Goal: Use online tool/utility: Utilize a website feature to perform a specific function

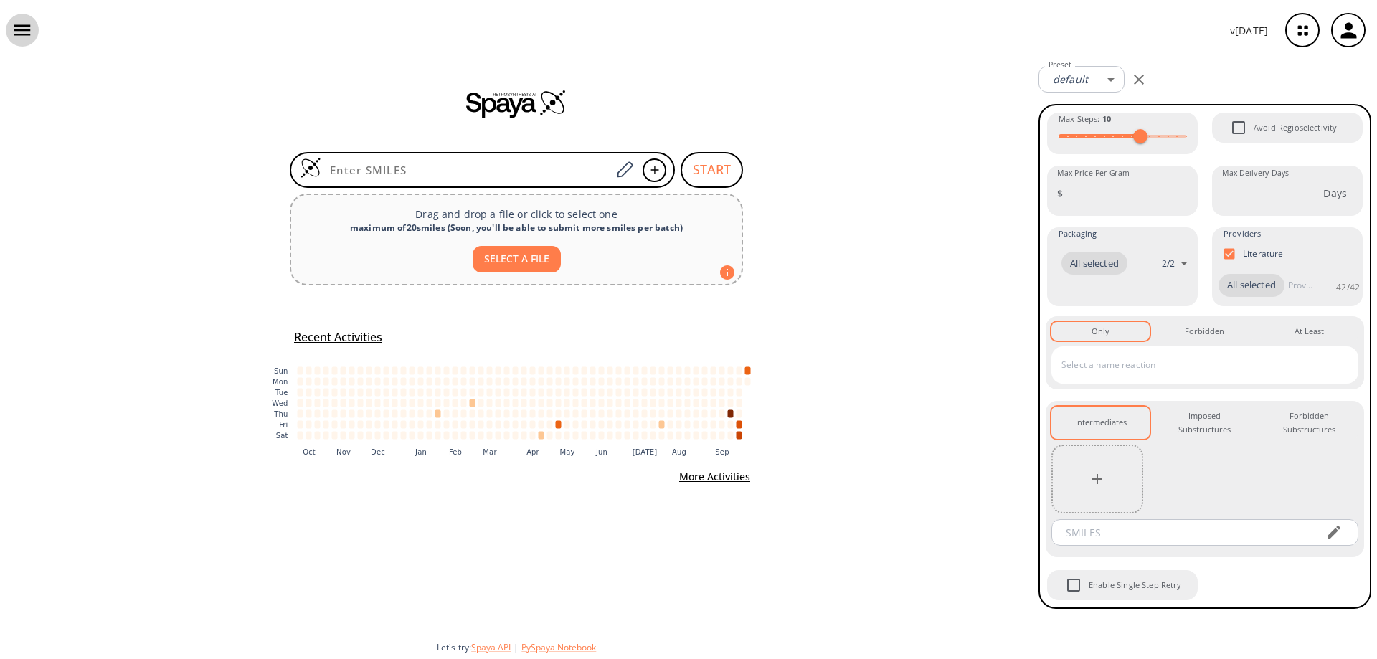
click at [16, 37] on icon "button" at bounding box center [22, 30] width 22 height 22
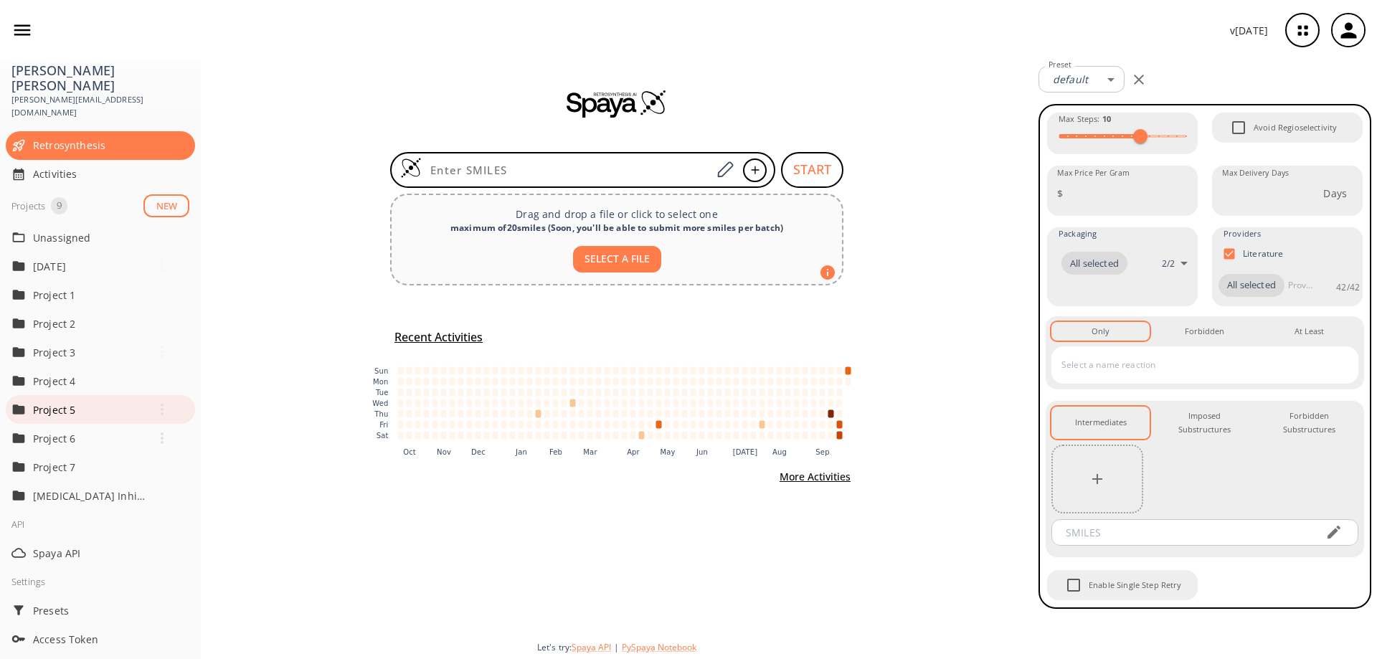
scroll to position [72, 0]
click at [103, 488] on p "[MEDICAL_DATA] Inhibitors" at bounding box center [90, 495] width 115 height 15
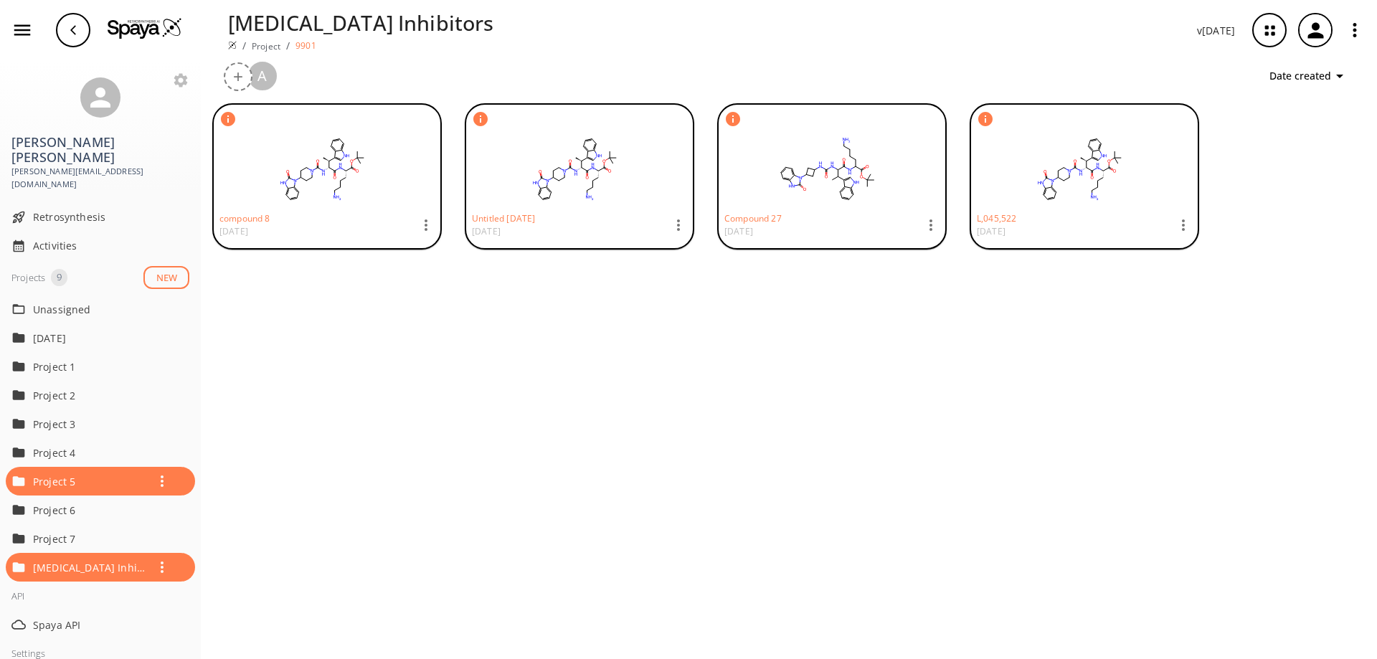
click at [828, 179] on ellipse at bounding box center [826, 176] width 4 height 4
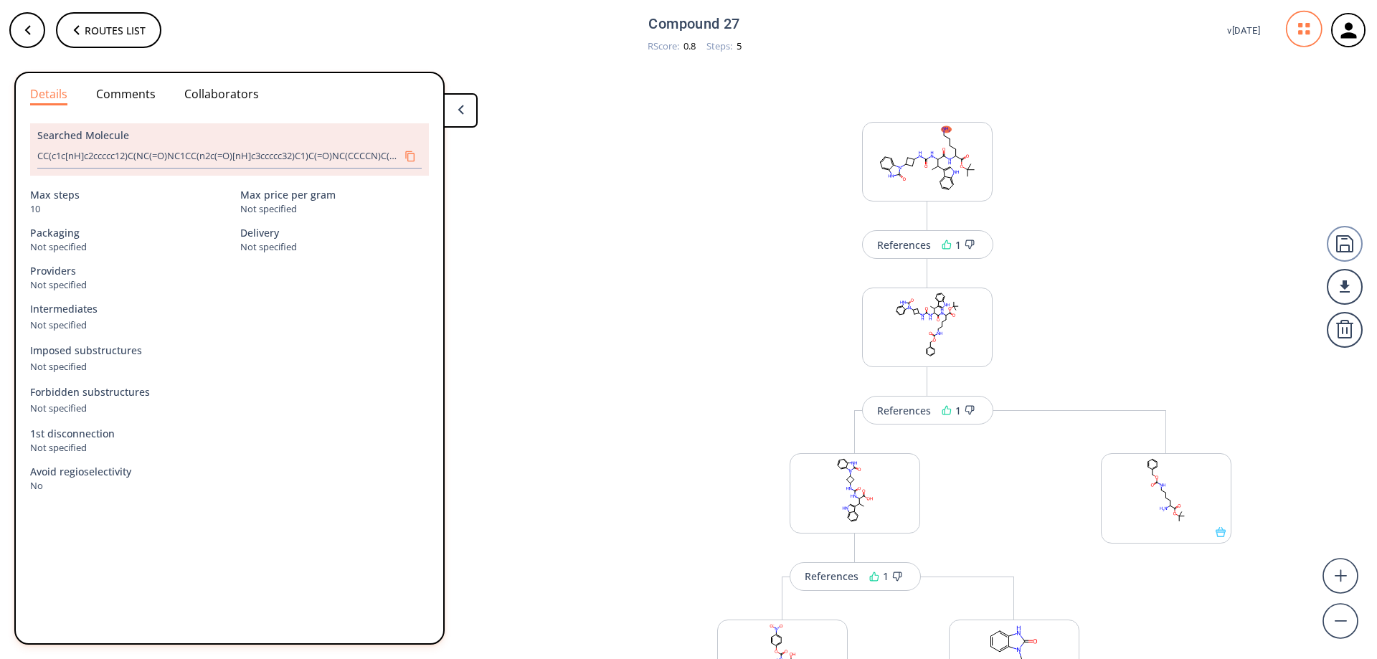
click at [814, 124] on div "References 1 More routes from here References 1 More routes from here Reference…" at bounding box center [927, 646] width 651 height 1134
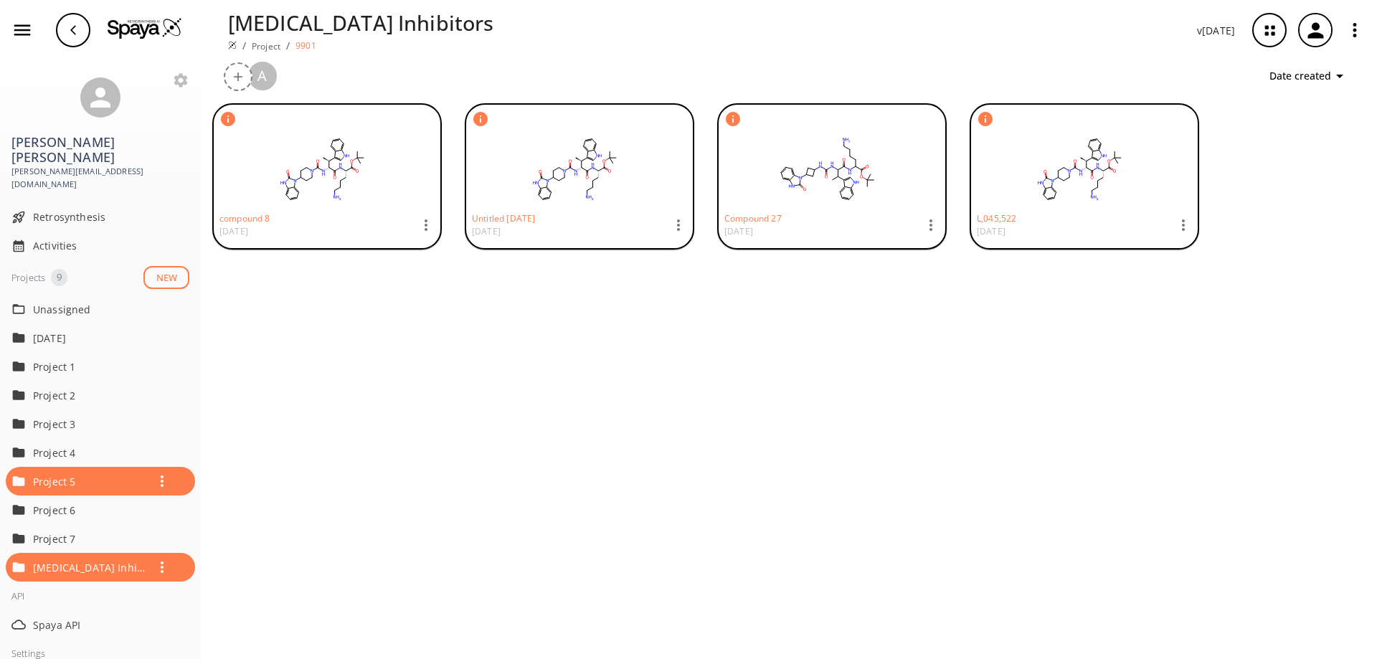
click at [215, 44] on div "[MEDICAL_DATA] Inhibitors / Project / 9901 v [DATE]" at bounding box center [688, 30] width 1377 height 60
click at [161, 28] on img at bounding box center [145, 28] width 75 height 22
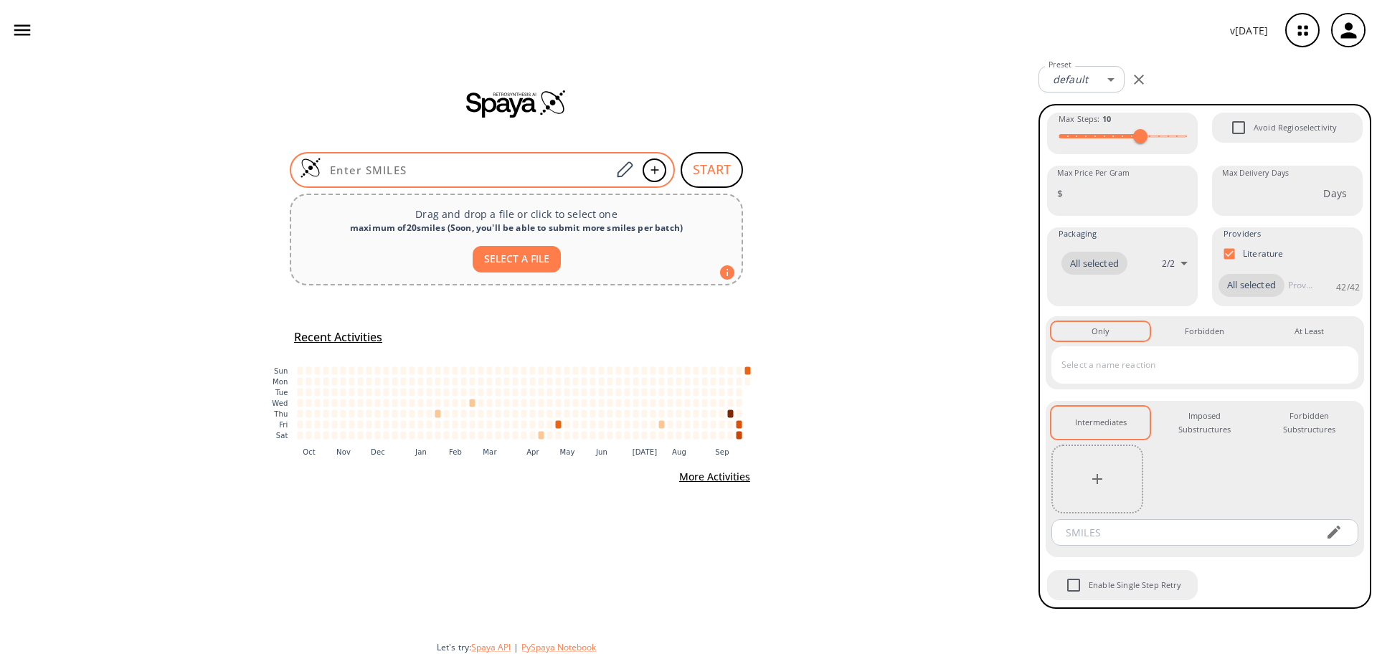
click at [531, 165] on input at bounding box center [466, 170] width 290 height 14
paste input "C@@H]([C@@H]([GEOGRAPHIC_DATA](=O)C1C(O)CC(C1O)n2:c3c:cc:cc:3:[nH]:c:2=O)C(=O)N…"
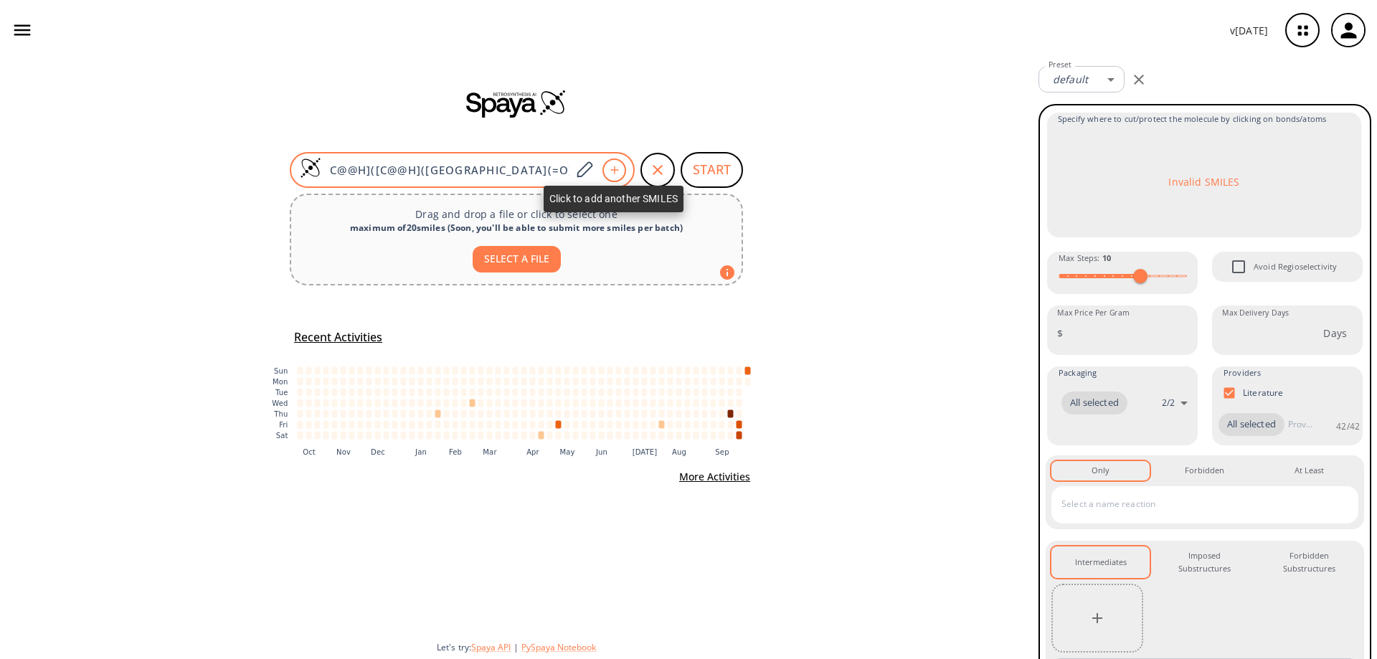
click at [616, 171] on icon at bounding box center [614, 170] width 14 height 9
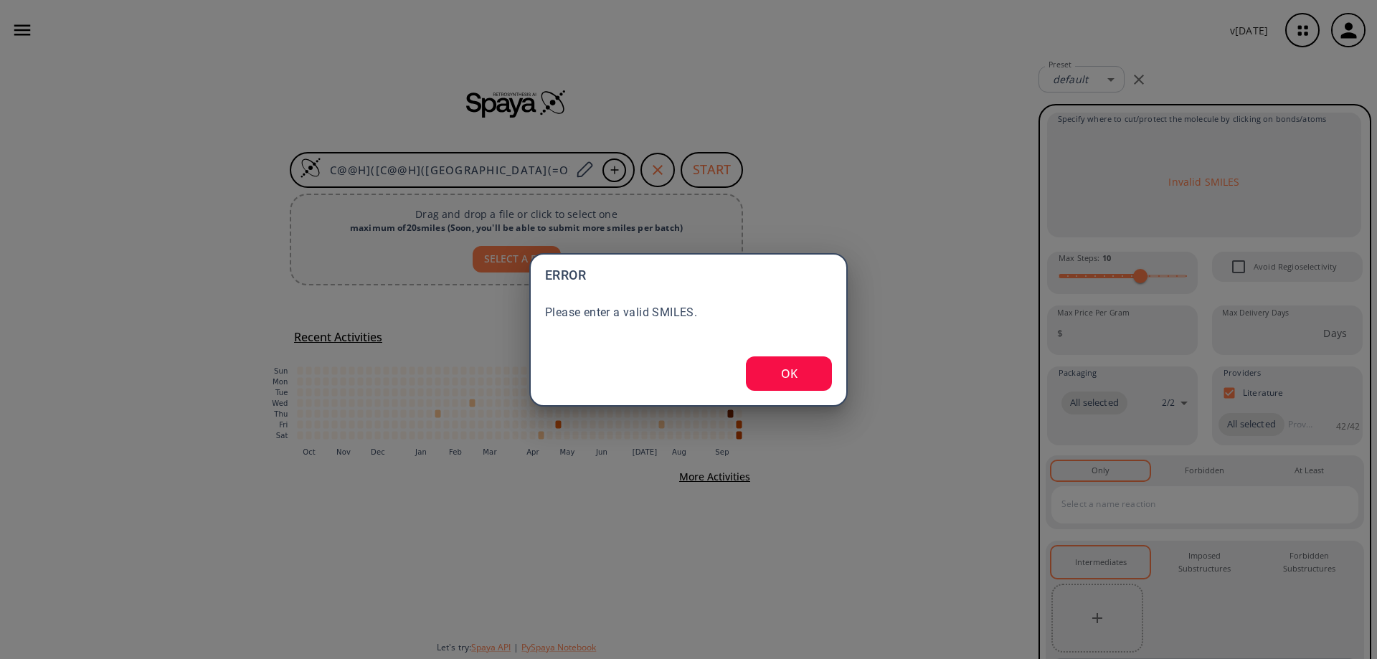
click at [781, 382] on button "OK" at bounding box center [789, 373] width 86 height 34
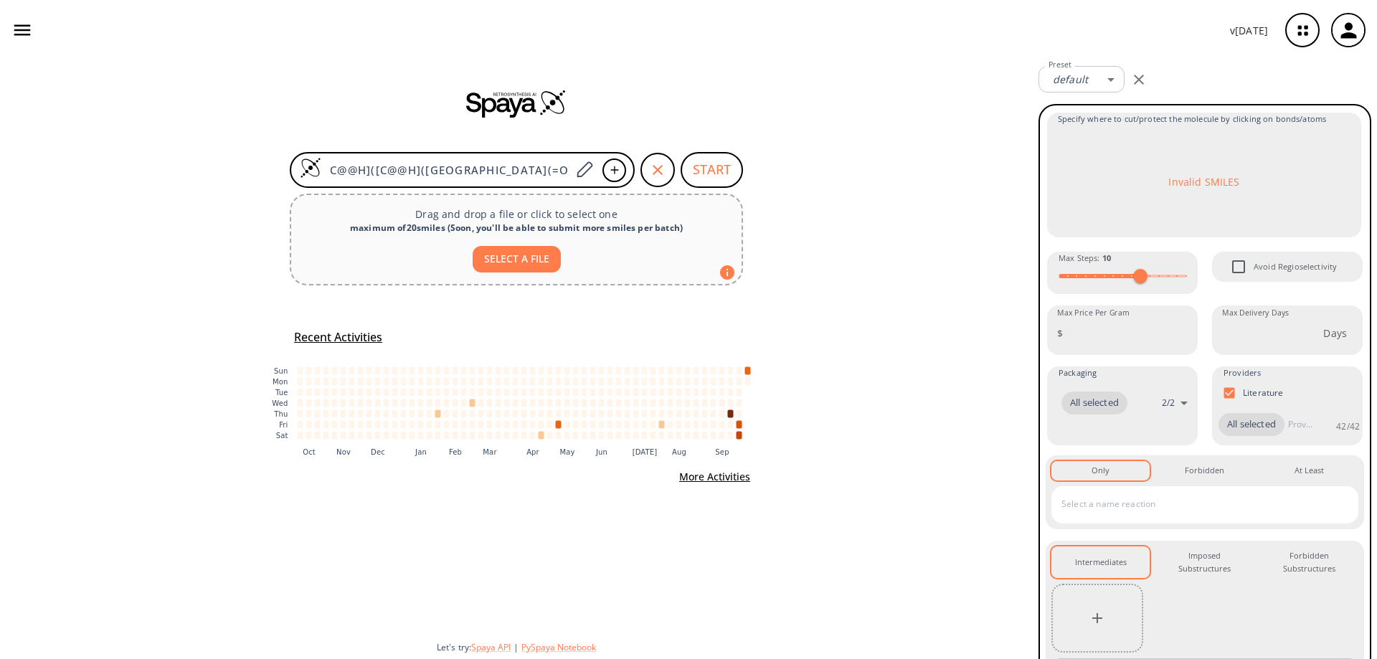
drag, startPoint x: 569, startPoint y: 172, endPoint x: 113, endPoint y: 143, distance: 457.8
click at [116, 143] on div "C@@H]([C@@H](NC(=O)C1C(O)CC(C1O)n2:c3c:cc:cc:3:[nH]:c:2=O)C(=O)N[C@H](CCCC[NH3+…" at bounding box center [516, 359] width 1033 height 599
paste input "C["
type input "C[C@@H]([C@@H](NC(=O)C1C(O)CC(C1O)n2:c3c:cc:cc:3:[nH]:c:2=O)C(=O)N[C@H](CCCC[NH…"
click at [722, 174] on button "START" at bounding box center [712, 170] width 62 height 36
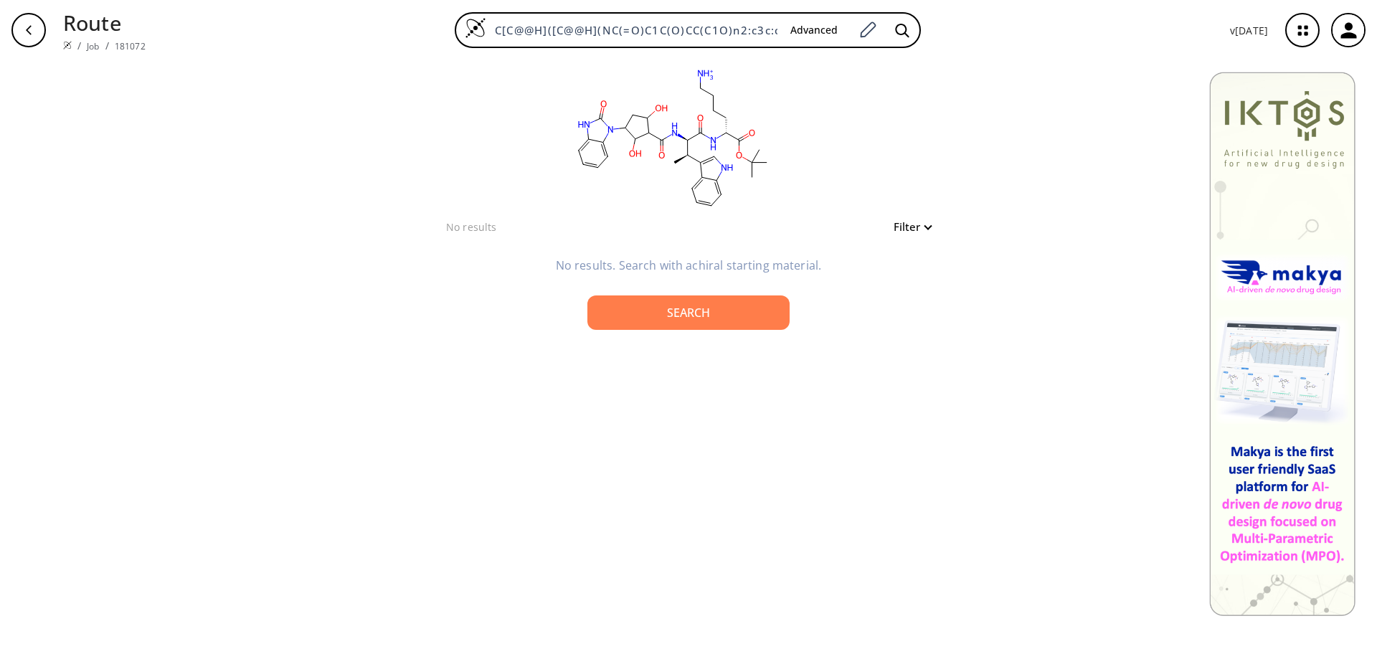
click at [1308, 27] on icon "button" at bounding box center [1303, 30] width 38 height 38
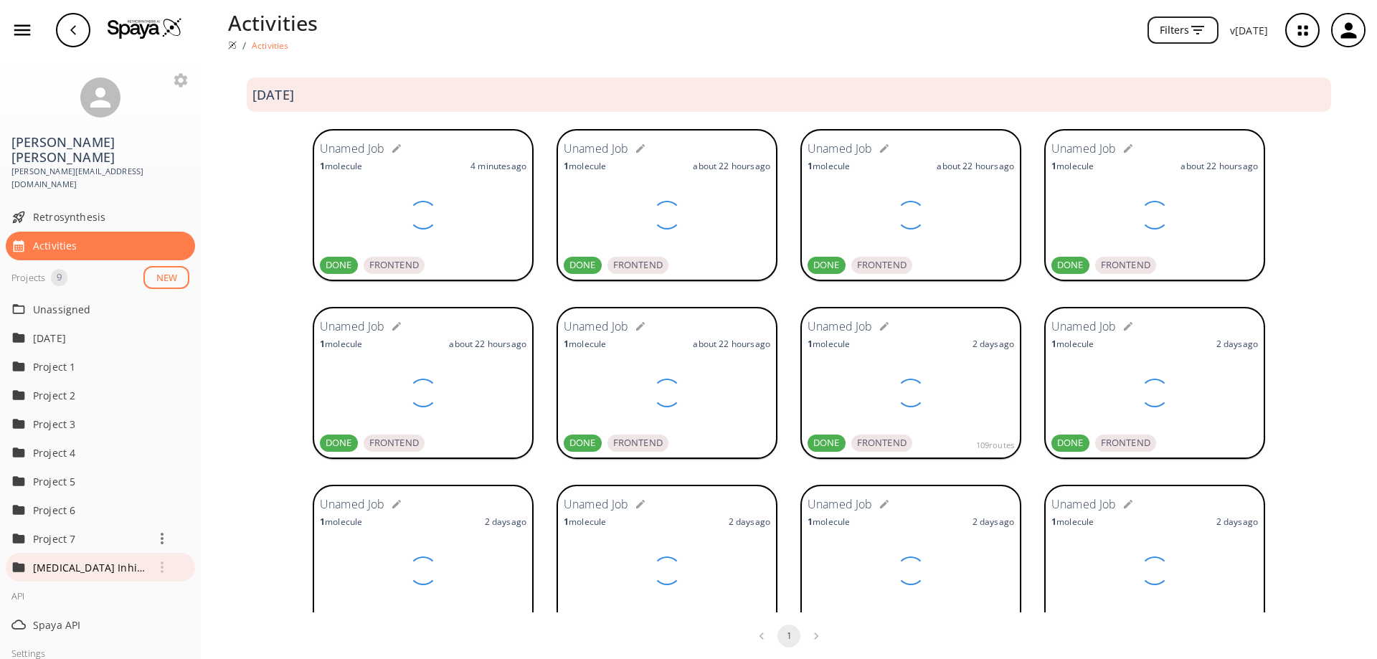
click at [108, 560] on p "[MEDICAL_DATA] Inhibitors" at bounding box center [90, 567] width 115 height 15
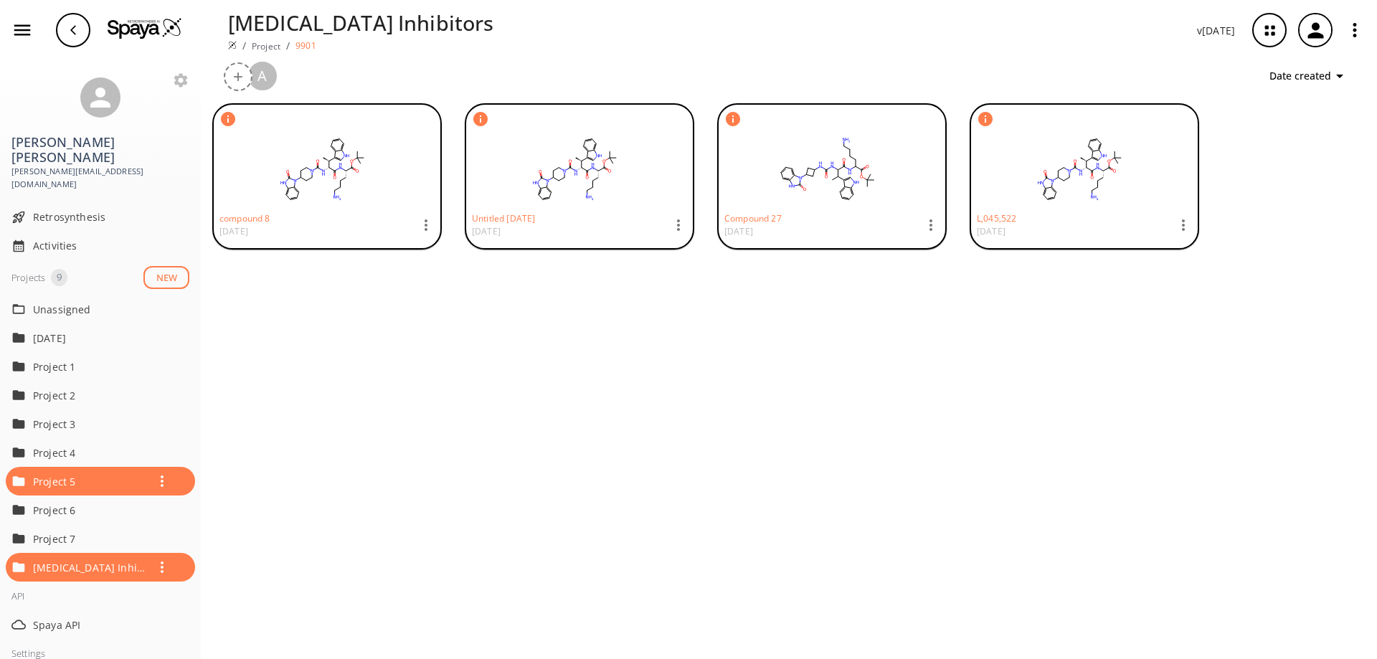
click at [432, 232] on icon "button" at bounding box center [425, 225] width 17 height 17
click at [476, 417] on span "Delete" at bounding box center [482, 420] width 47 height 15
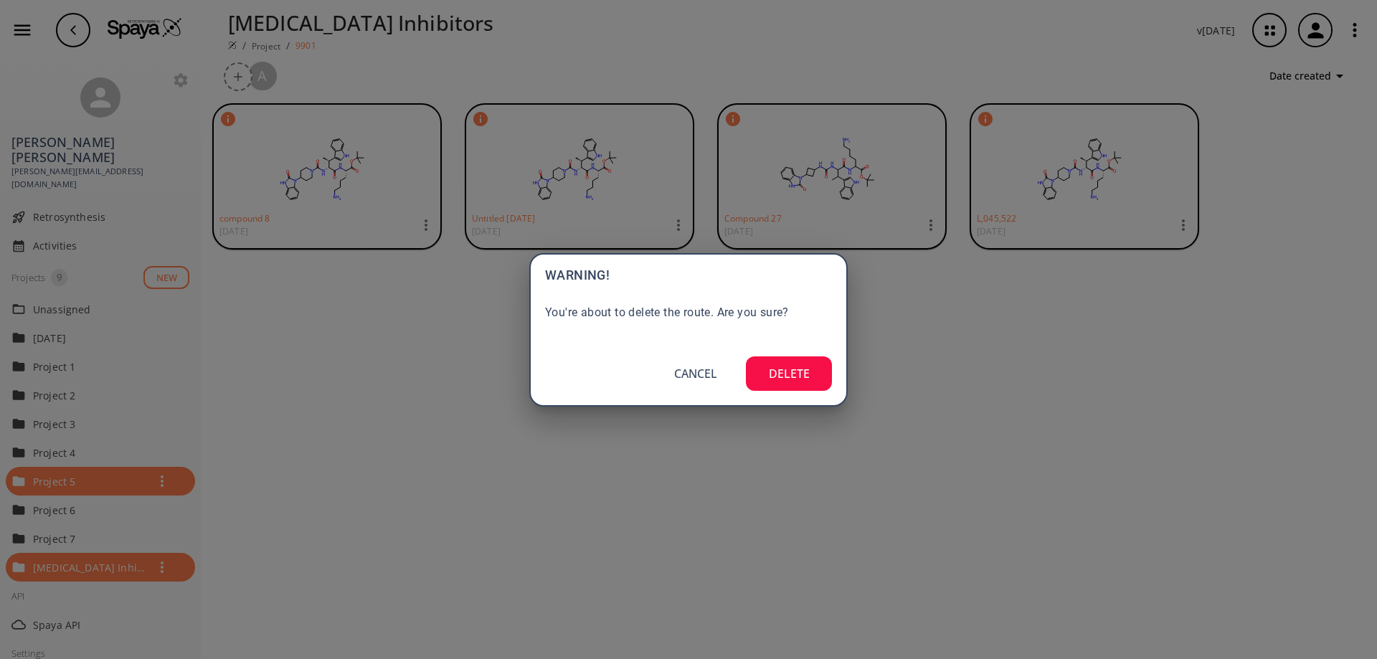
click at [802, 372] on button "DELETE" at bounding box center [789, 373] width 86 height 34
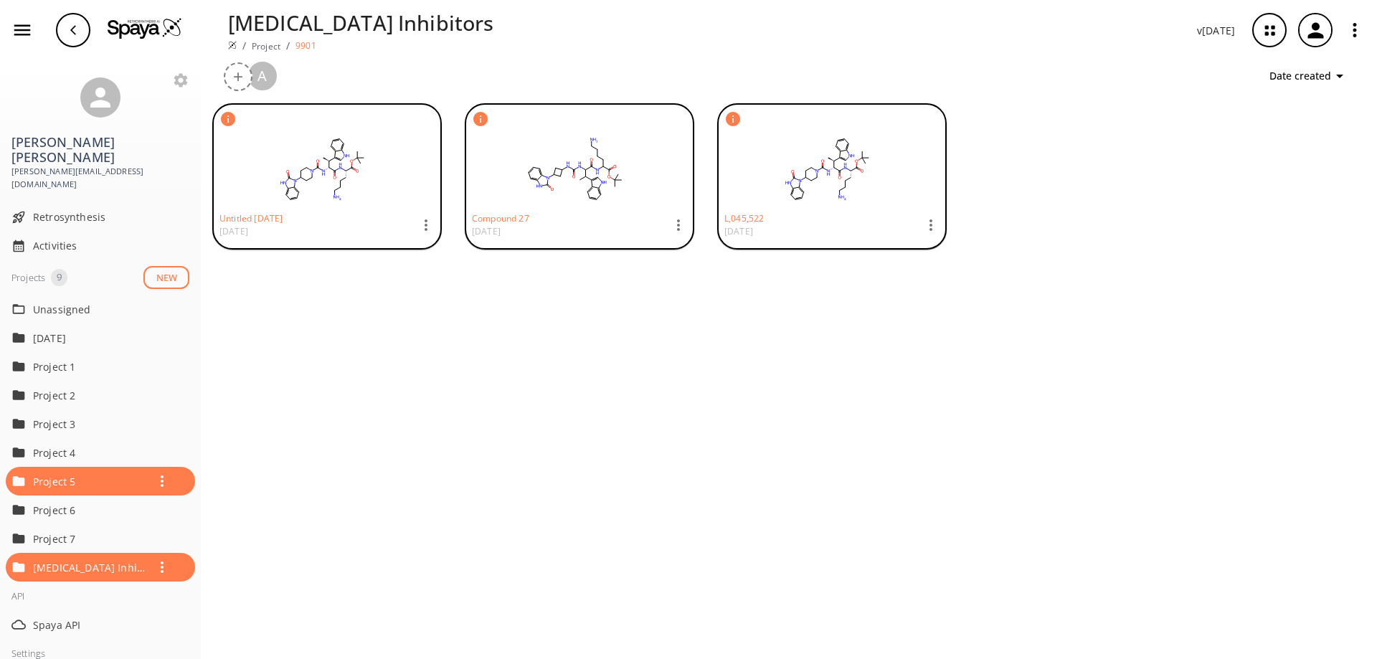
click at [422, 225] on icon "button" at bounding box center [425, 225] width 17 height 17
click at [465, 419] on span "Delete" at bounding box center [482, 420] width 47 height 15
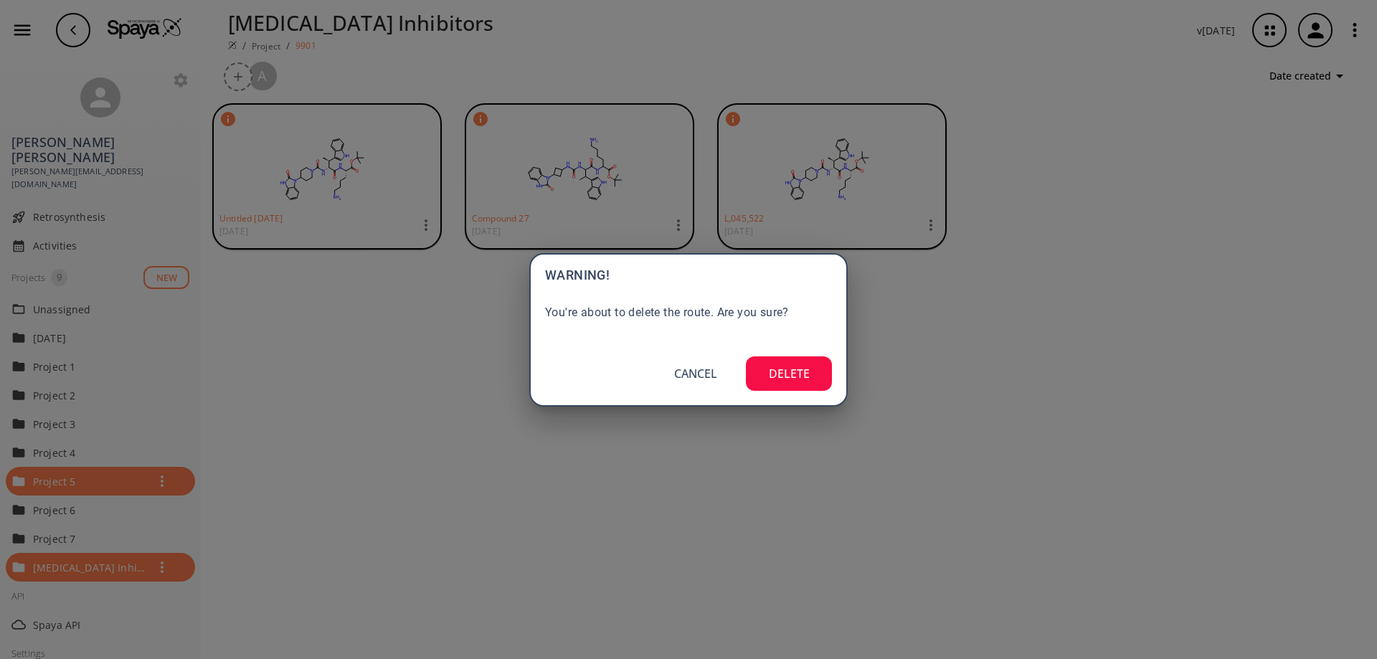
click at [792, 366] on button "DELETE" at bounding box center [789, 373] width 86 height 34
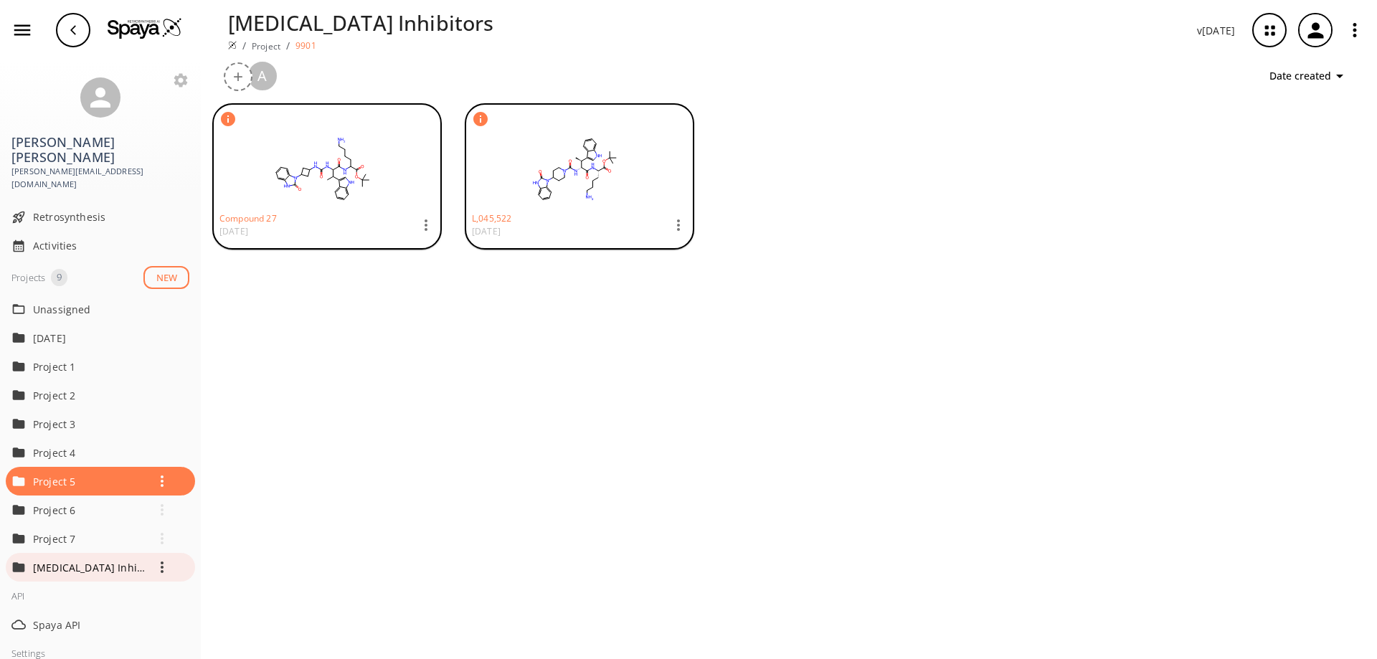
click at [112, 553] on div "[MEDICAL_DATA] Inhibitors" at bounding box center [111, 567] width 156 height 29
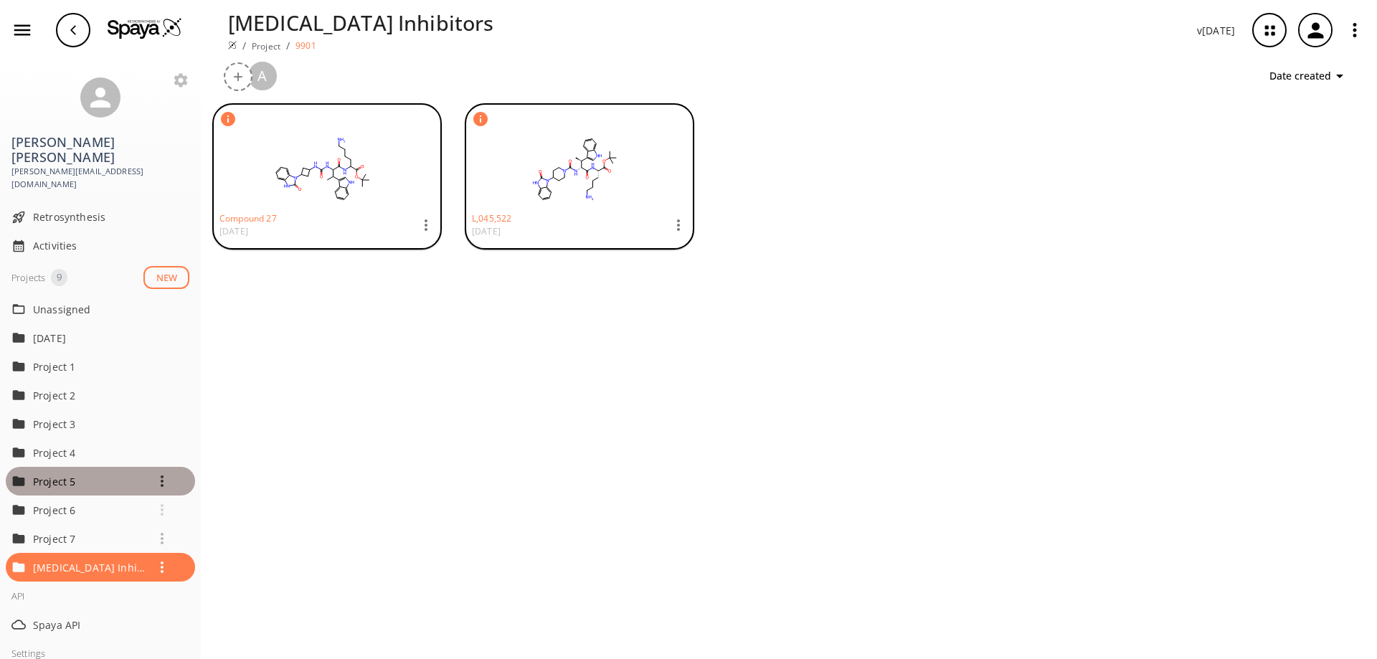
click at [111, 474] on p "Project 5" at bounding box center [90, 481] width 115 height 15
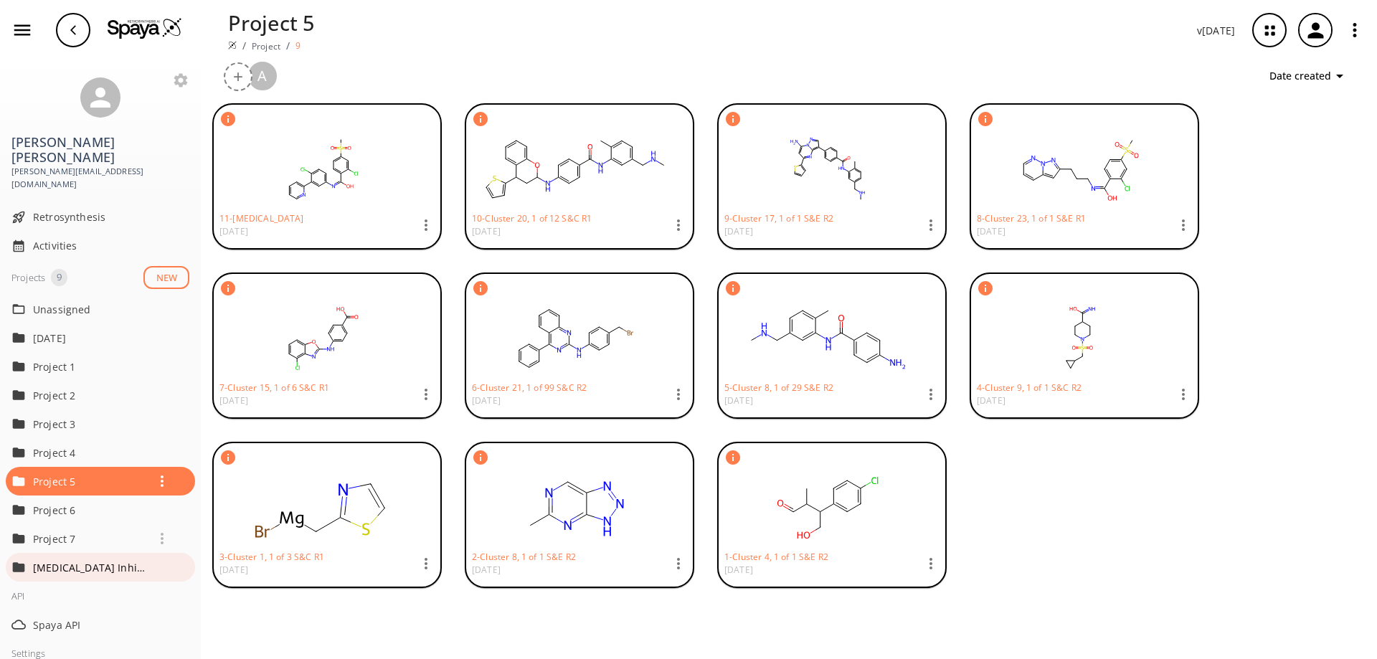
click at [123, 560] on p "[MEDICAL_DATA] Inhibitors" at bounding box center [90, 567] width 115 height 15
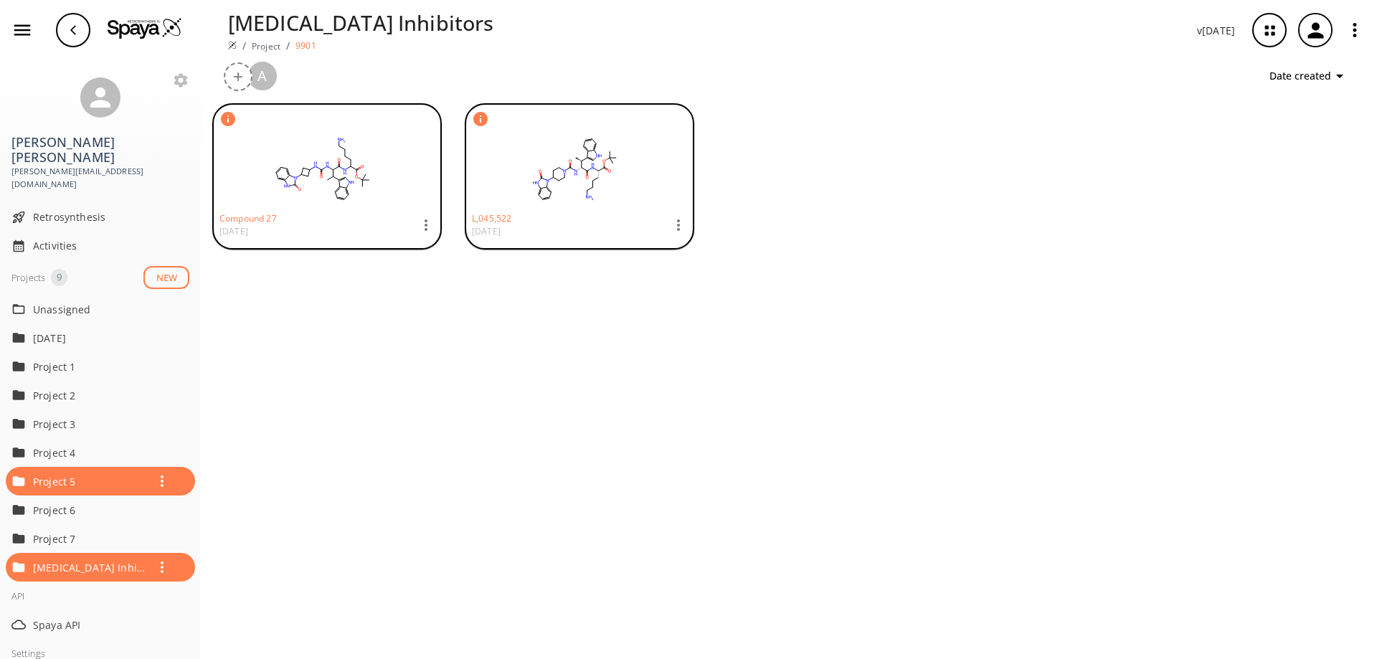
click at [353, 470] on div "Compound 27 [DATE] L,045,522 [DATE]" at bounding box center [789, 375] width 1176 height 567
click at [90, 503] on p "Project 6" at bounding box center [90, 510] width 115 height 15
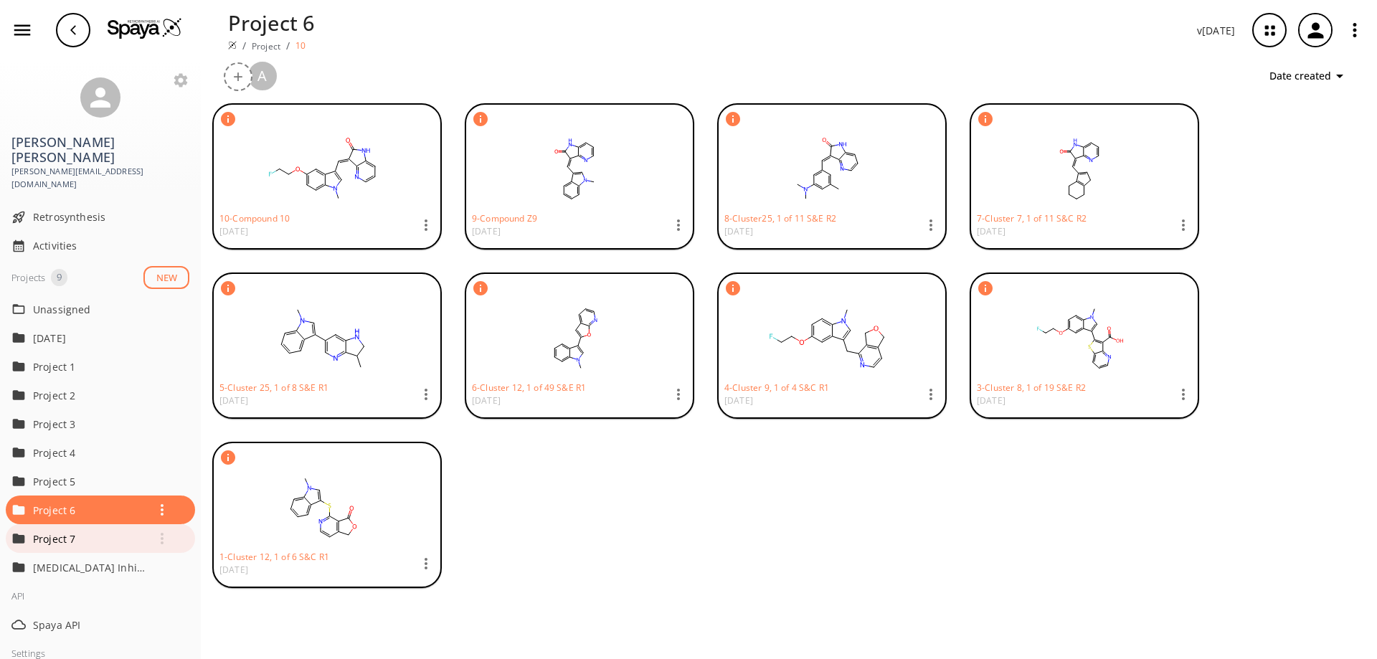
click at [99, 531] on p "Project 7" at bounding box center [90, 538] width 115 height 15
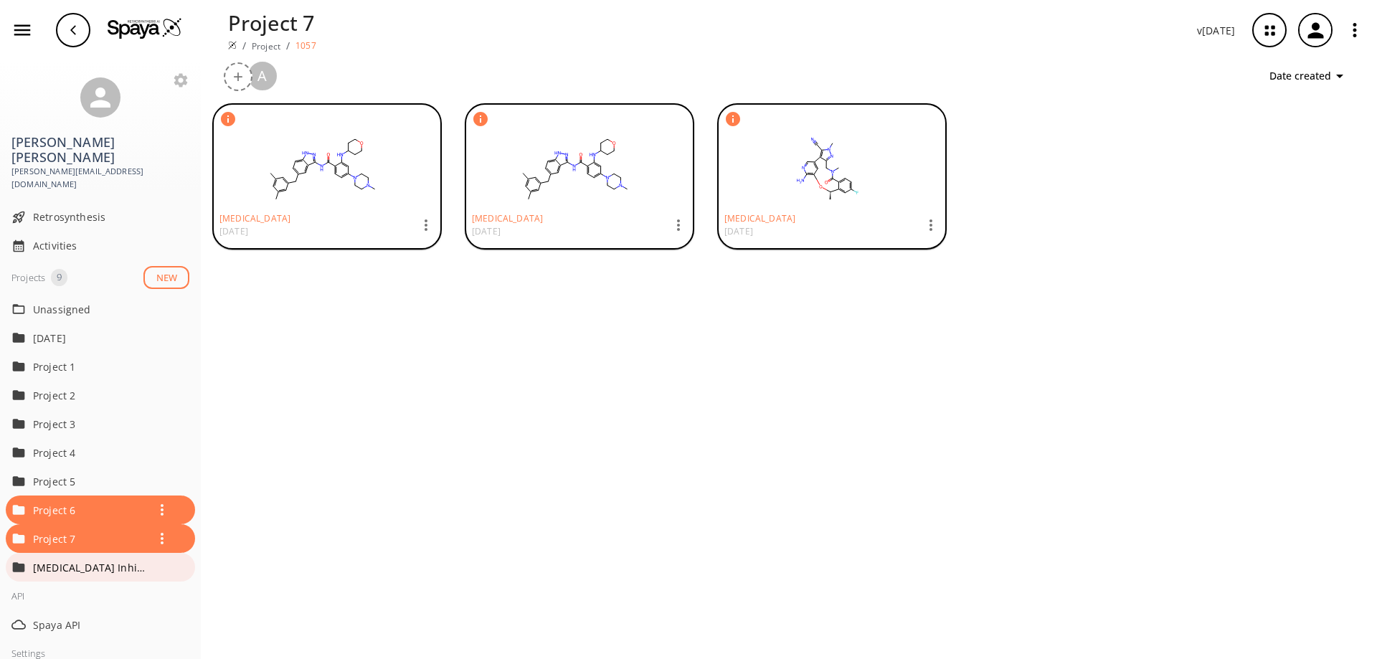
click at [90, 560] on p "[MEDICAL_DATA] Inhibitors" at bounding box center [90, 567] width 115 height 15
